Goal: Information Seeking & Learning: Learn about a topic

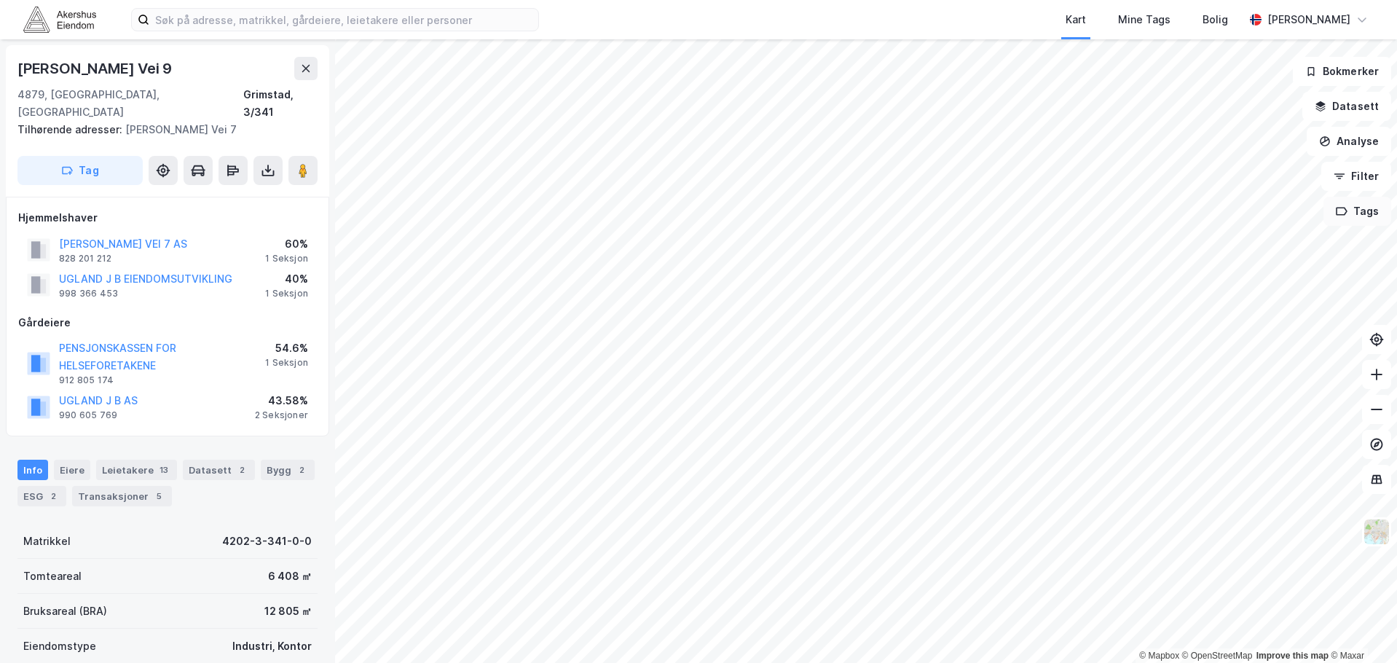
scroll to position [1, 0]
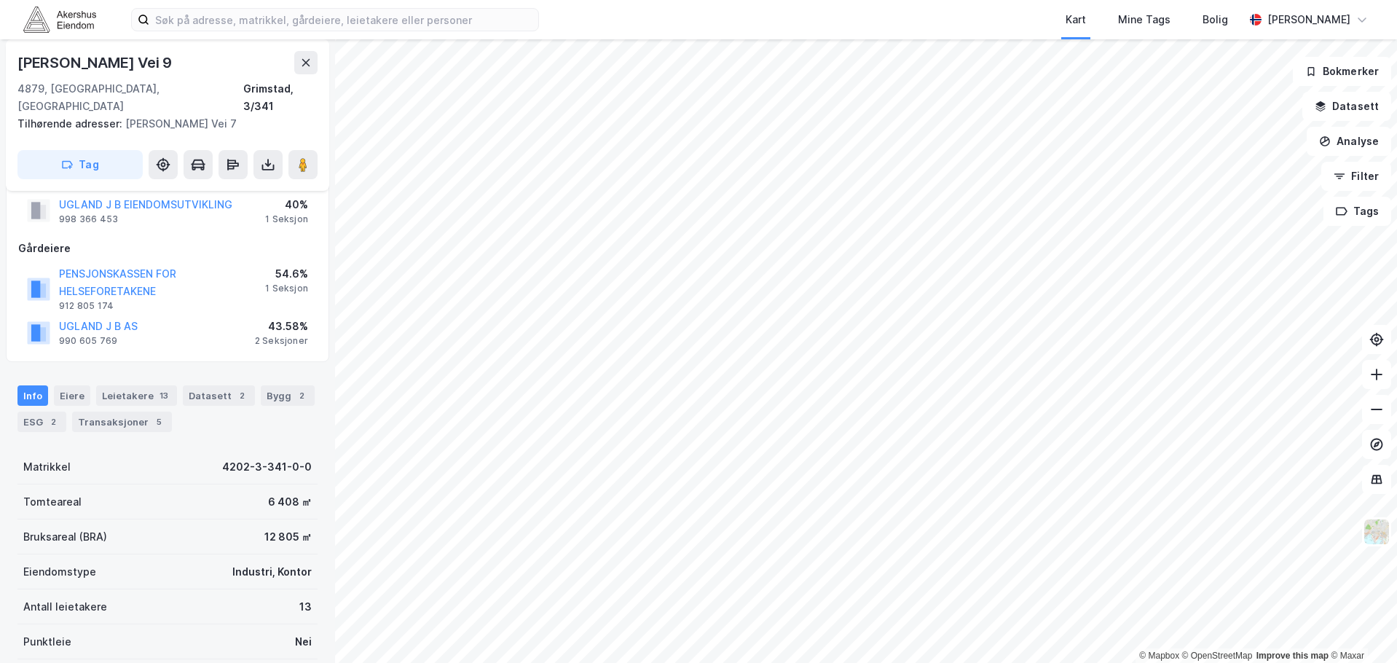
click at [184, 315] on div "UGLAND J B AS 990 605 769 43.58% 2 Seksjoner" at bounding box center [167, 332] width 299 height 35
click at [0, 0] on button "UGLAND J B AS" at bounding box center [0, 0] width 0 height 0
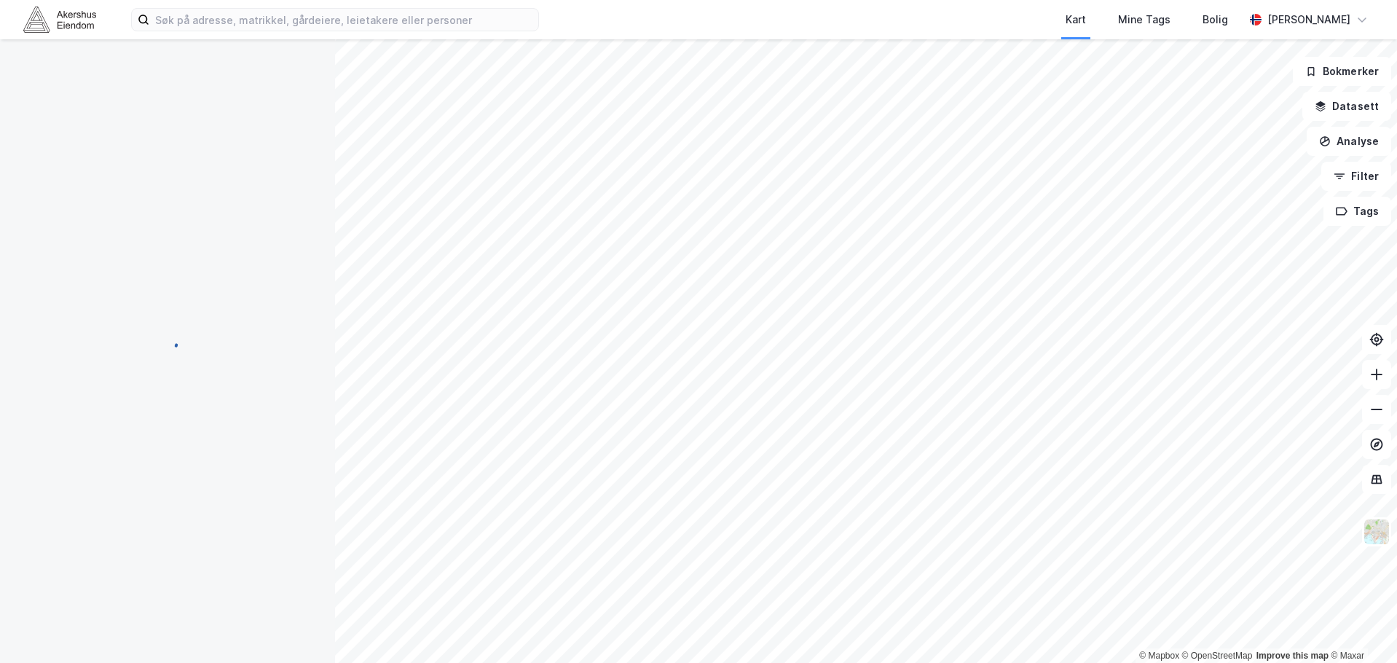
scroll to position [74, 0]
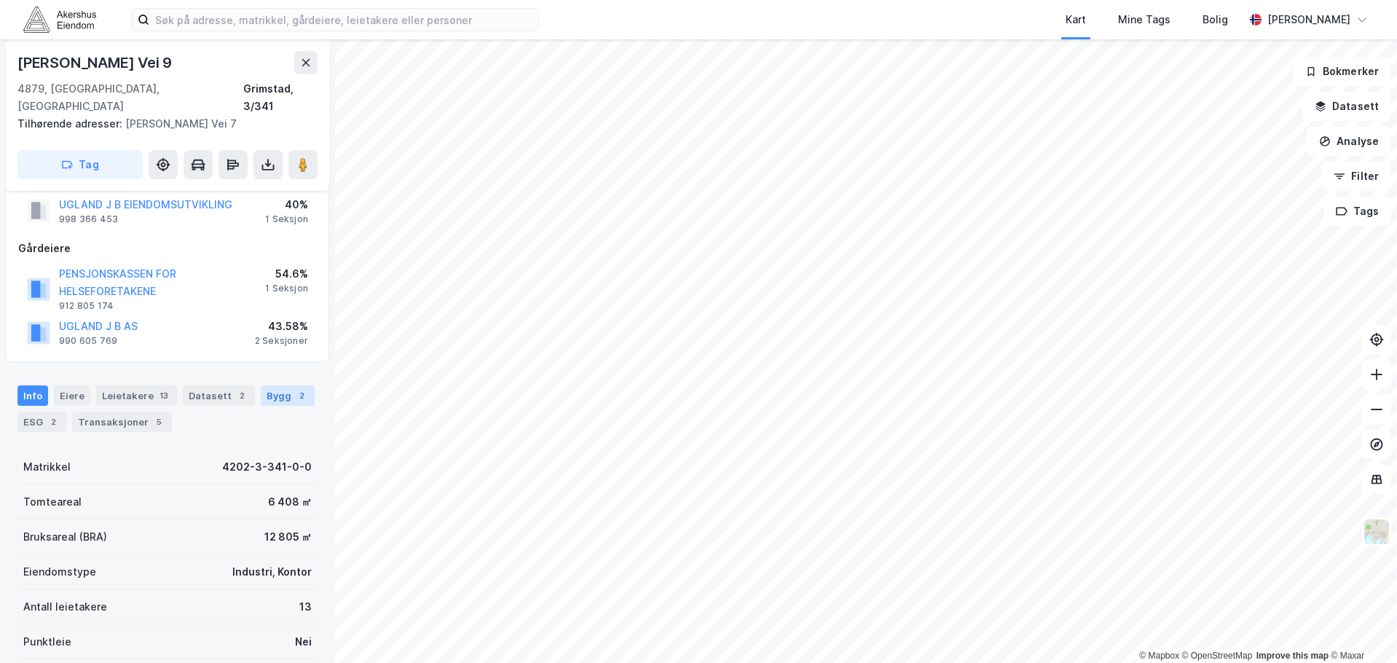
click at [268, 385] on div "Bygg 2" at bounding box center [288, 395] width 54 height 20
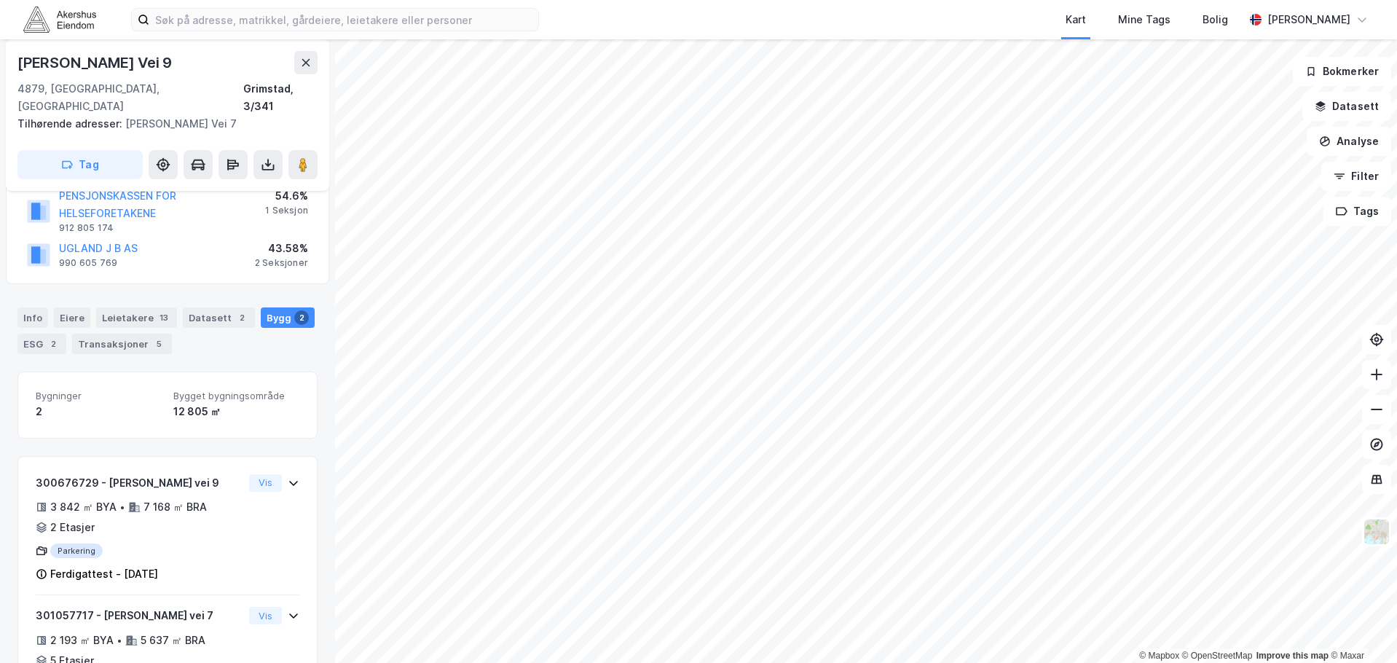
scroll to position [224, 0]
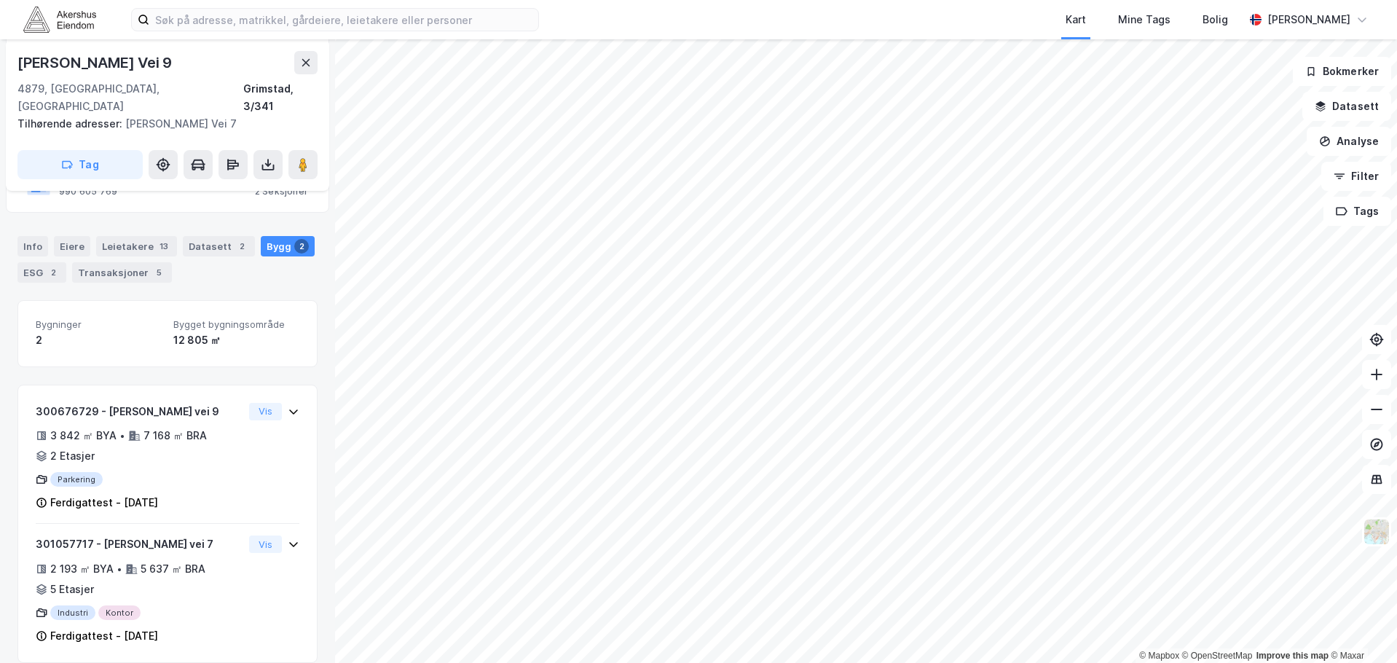
click at [407, 5] on div "Kart Mine Tags Bolig [PERSON_NAME]" at bounding box center [698, 19] width 1397 height 39
click at [415, 20] on input at bounding box center [343, 20] width 389 height 22
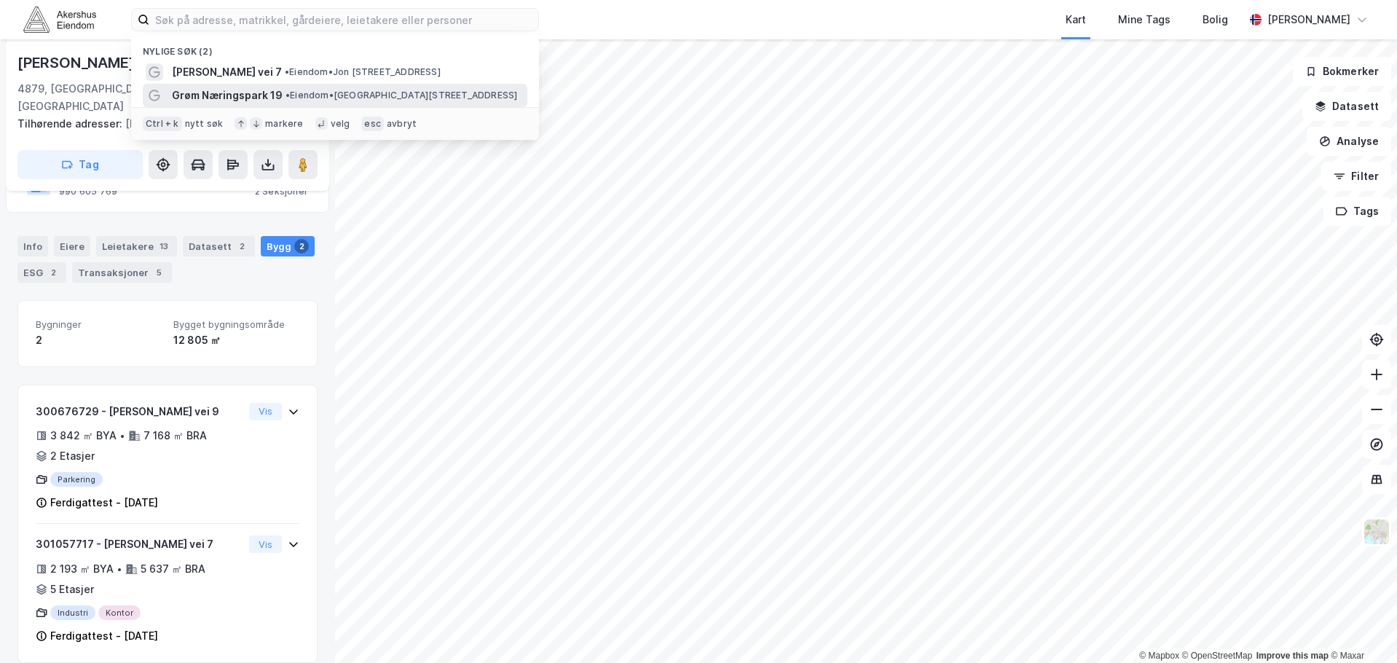
click at [302, 87] on div "Grøm Næringspark 19 • Eiendom • Grøm [STREET_ADDRESS]" at bounding box center [348, 95] width 353 height 17
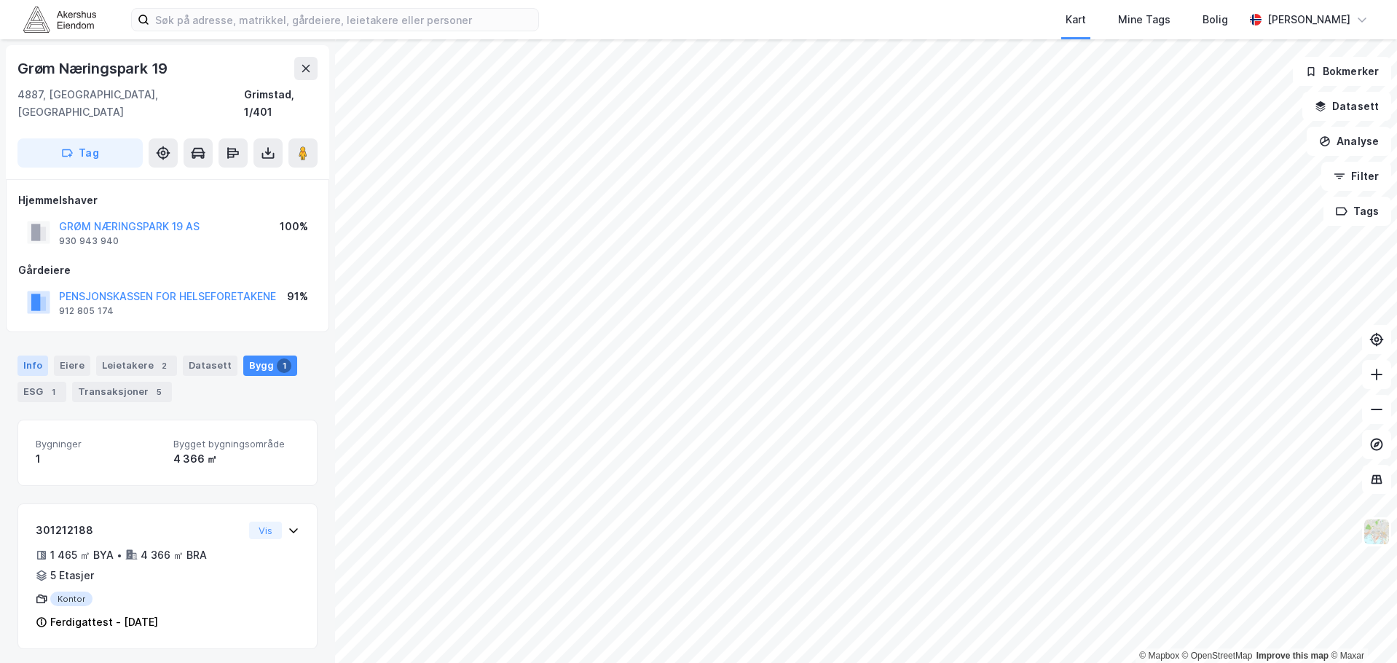
click at [18, 355] on div "Info" at bounding box center [32, 365] width 31 height 20
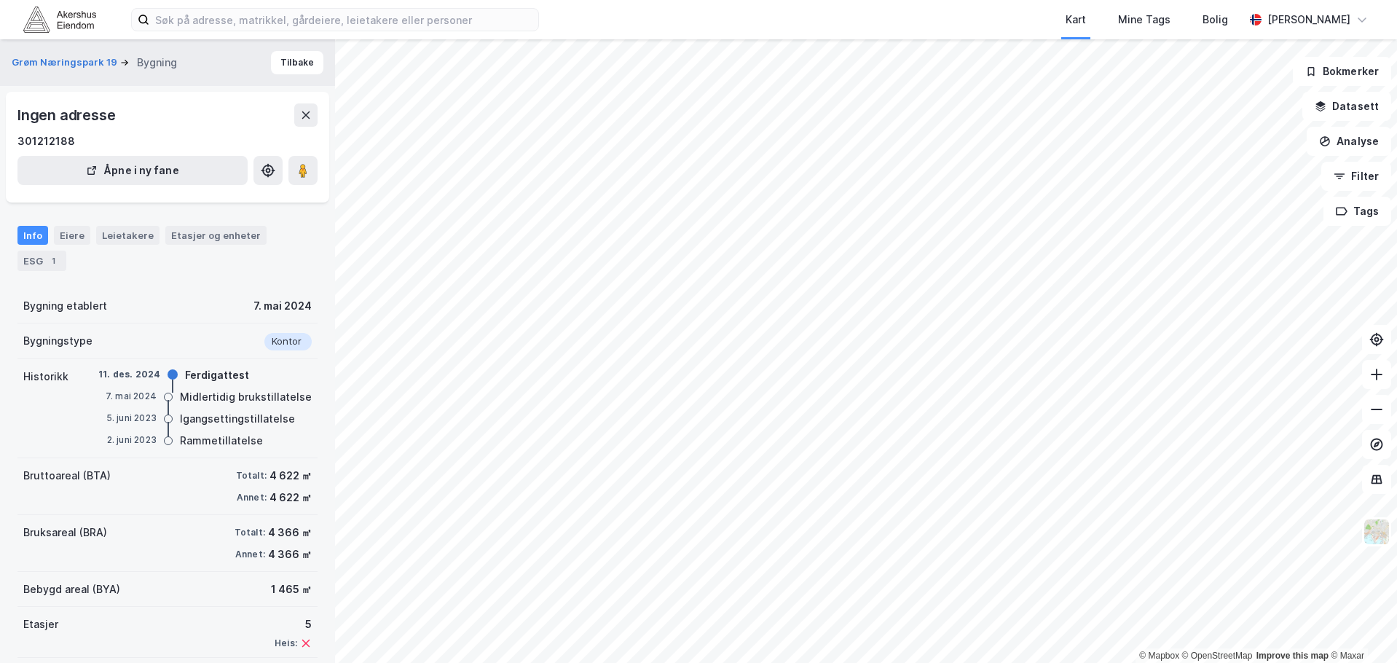
scroll to position [69, 0]
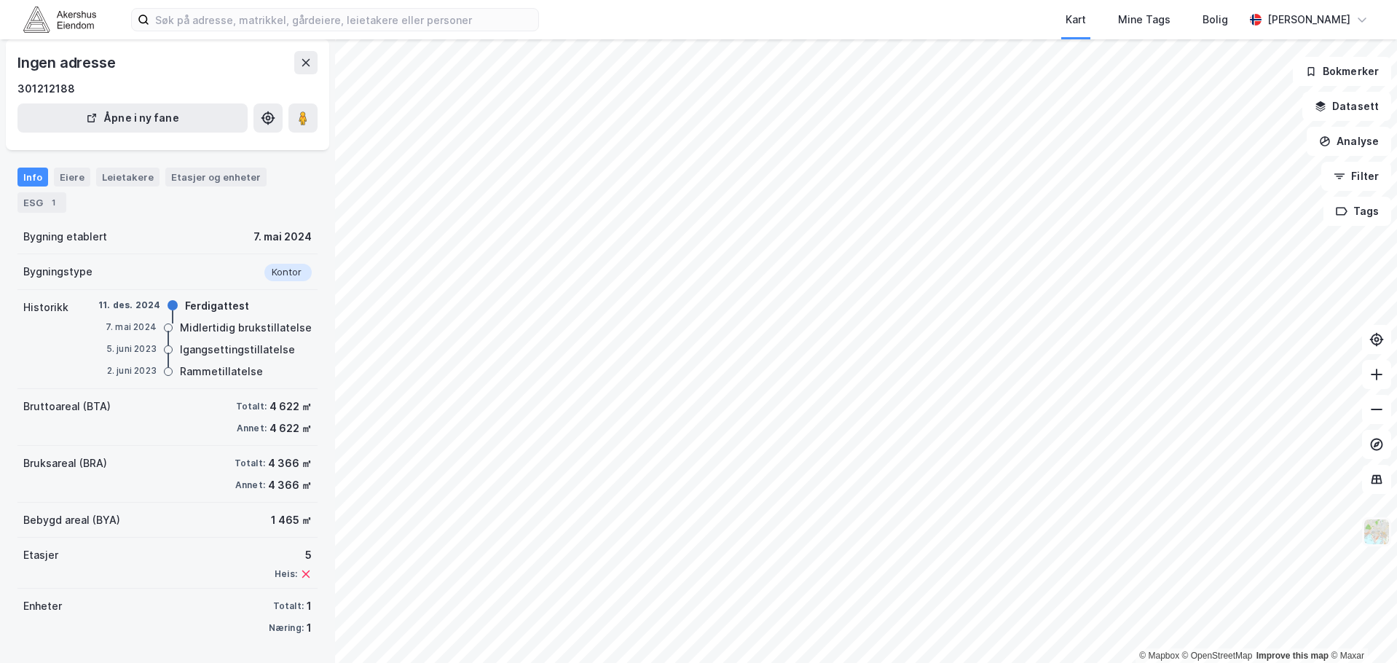
click at [1374, 532] on img at bounding box center [1377, 532] width 28 height 28
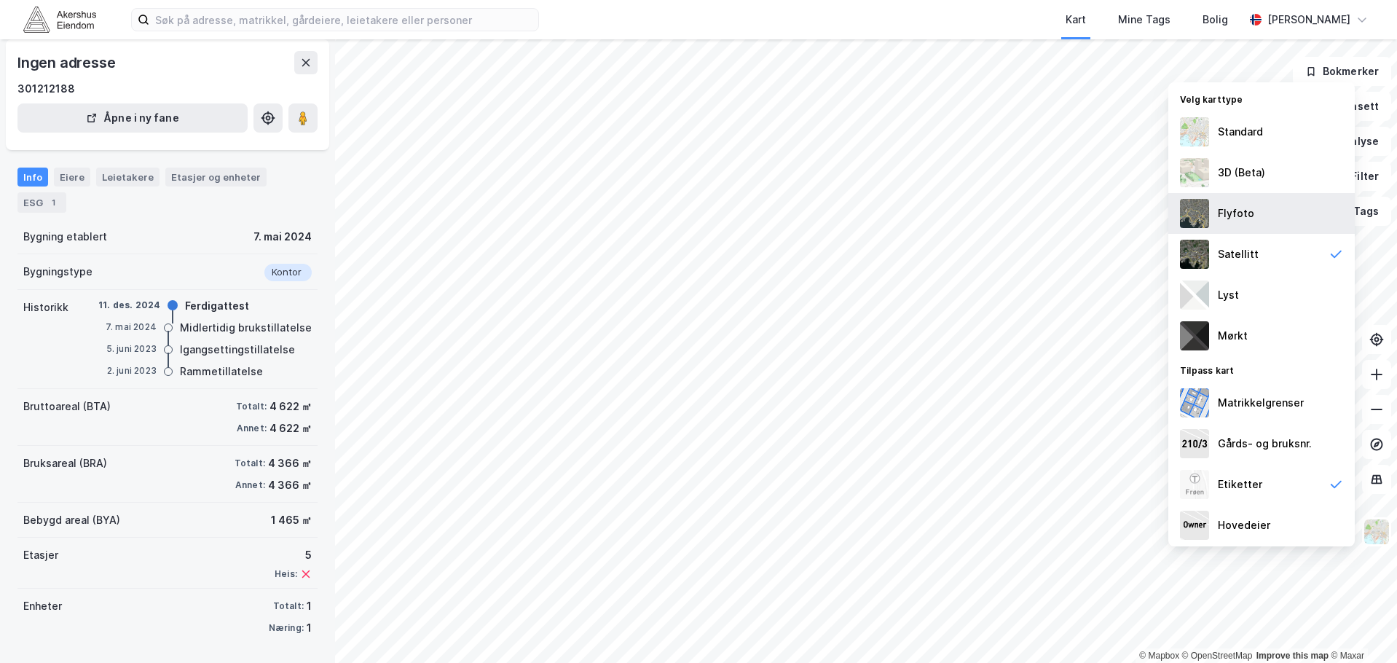
click at [1283, 219] on div "Flyfoto" at bounding box center [1261, 213] width 186 height 41
click at [1256, 257] on div "Satellitt" at bounding box center [1261, 254] width 186 height 41
click at [1266, 221] on div "Flyfoto" at bounding box center [1261, 213] width 186 height 41
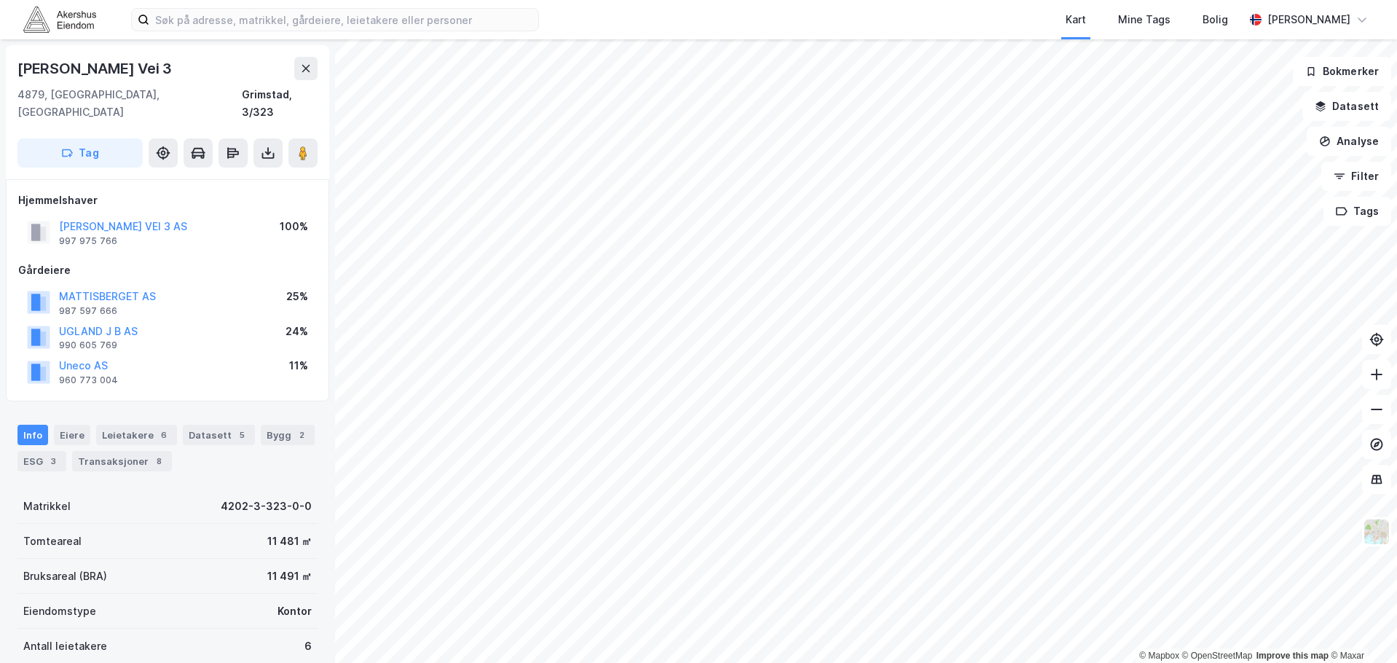
scroll to position [1, 0]
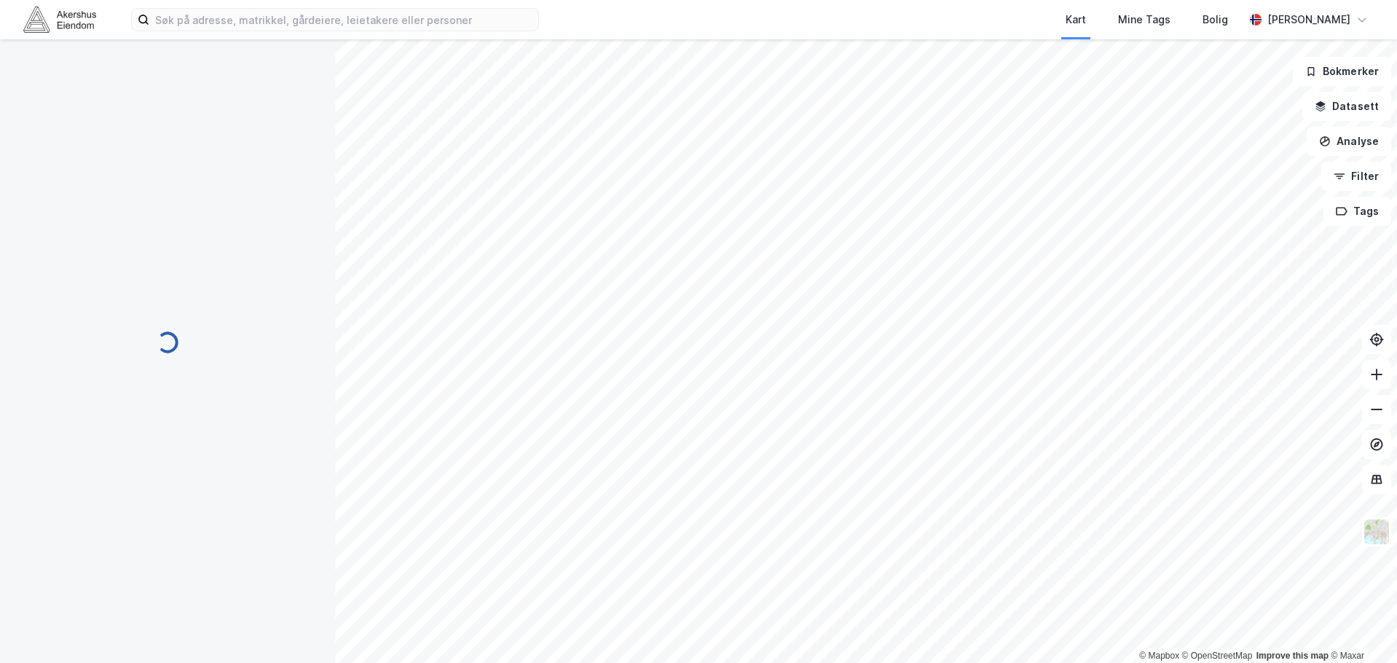
scroll to position [1, 0]
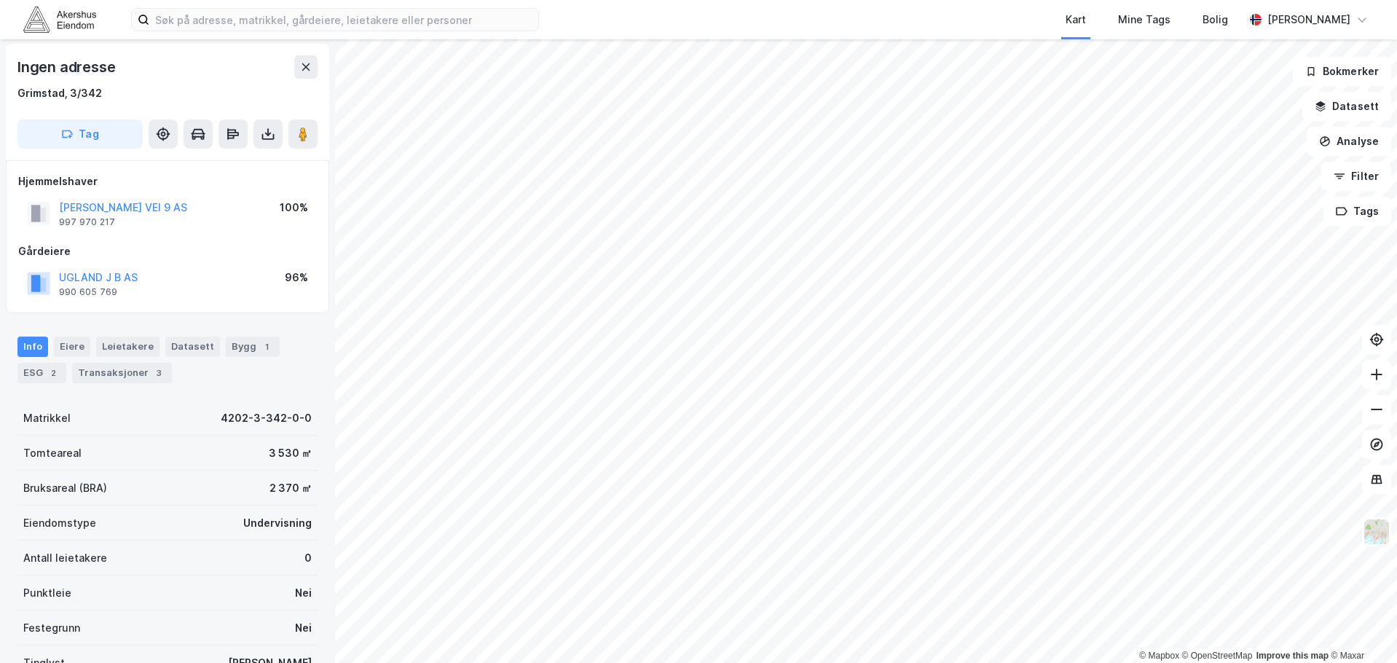
scroll to position [1, 0]
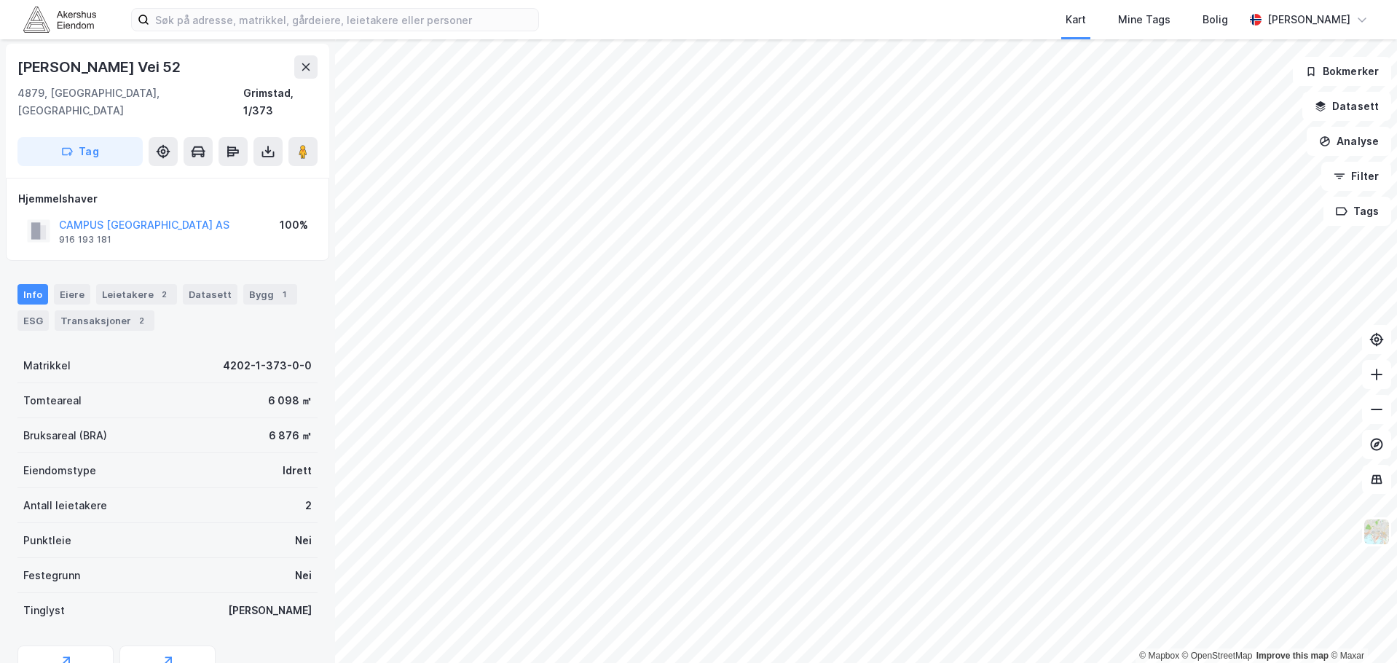
scroll to position [1, 0]
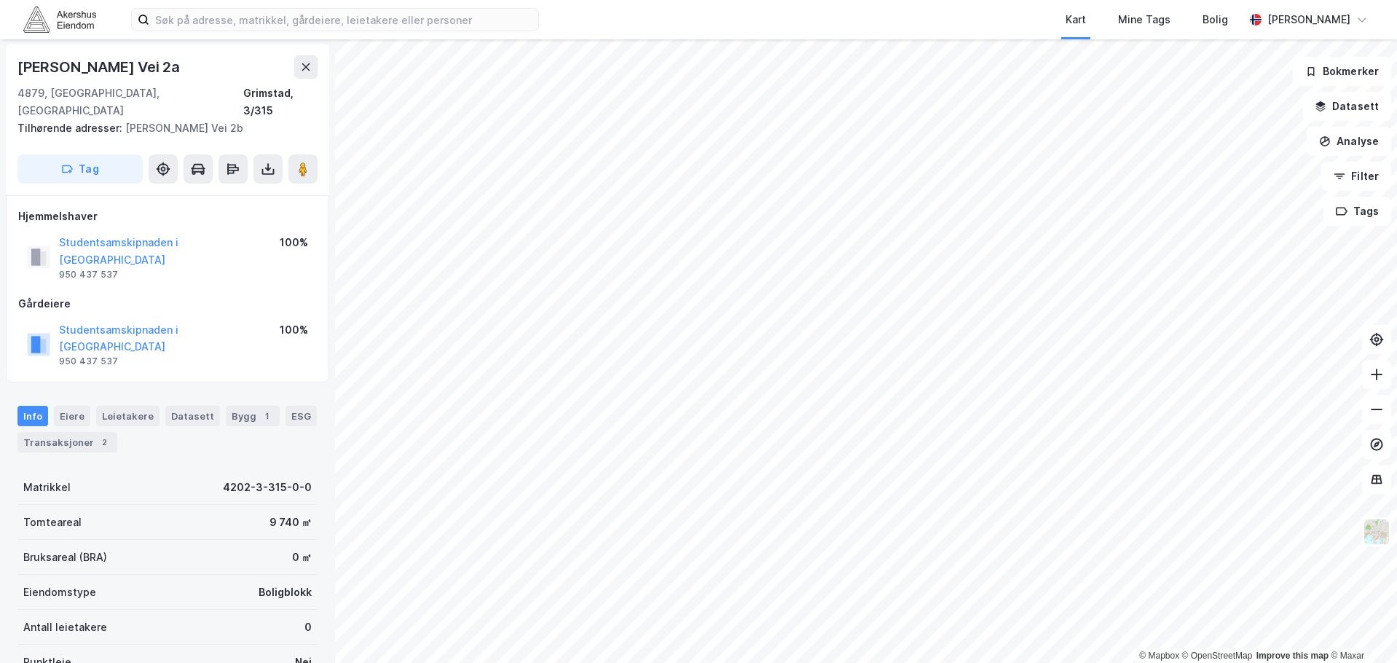
scroll to position [1, 0]
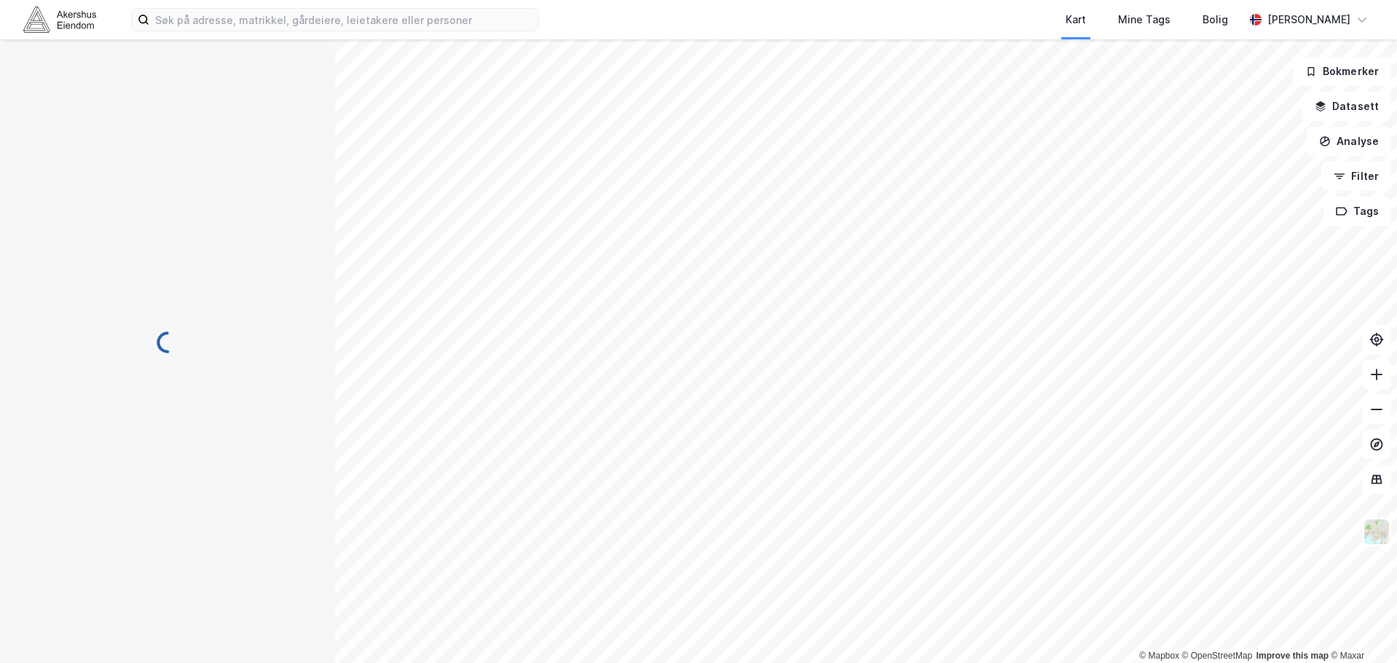
scroll to position [1, 0]
